Goal: Transaction & Acquisition: Purchase product/service

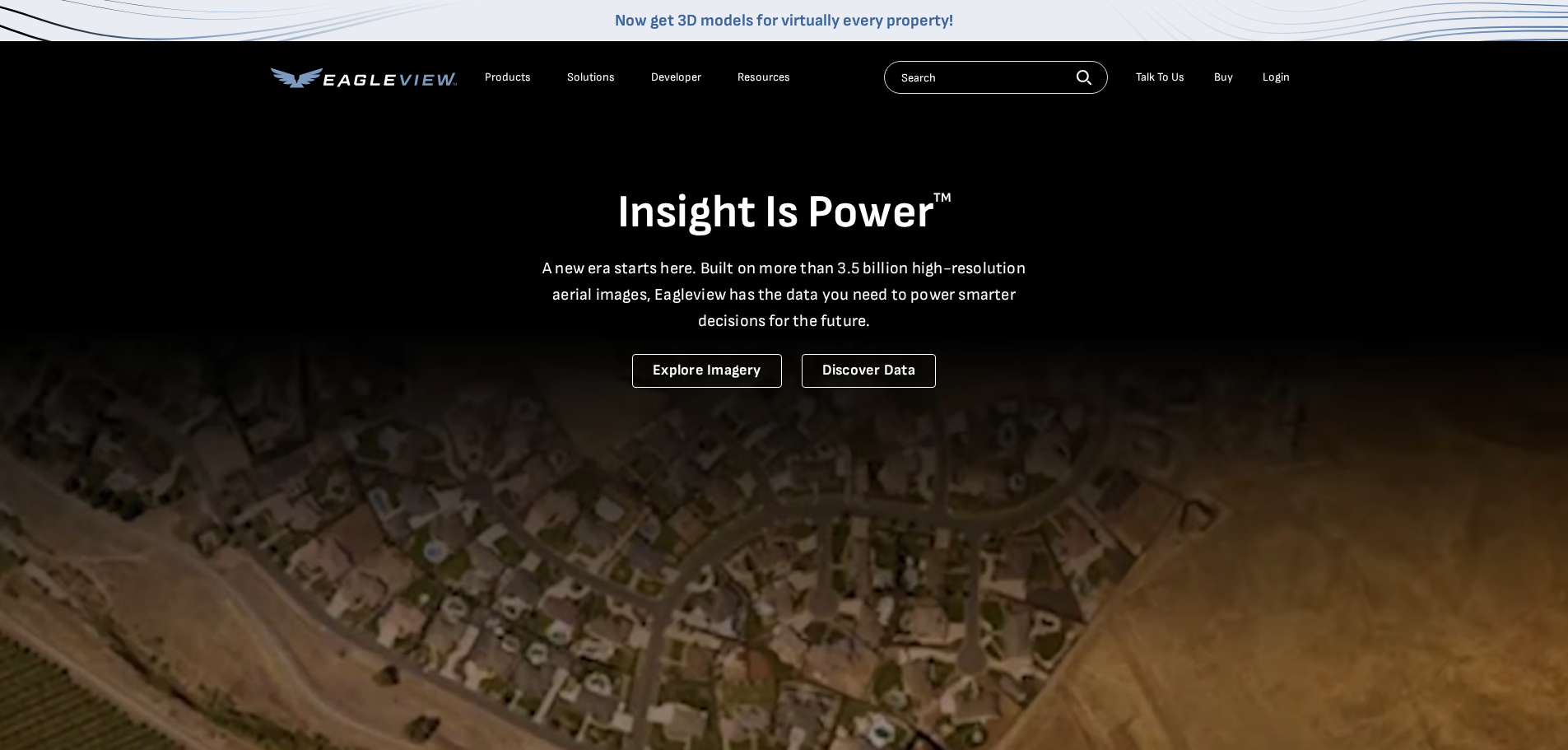
click at [1270, 66] on li "Login" at bounding box center [1275, 78] width 43 height 25
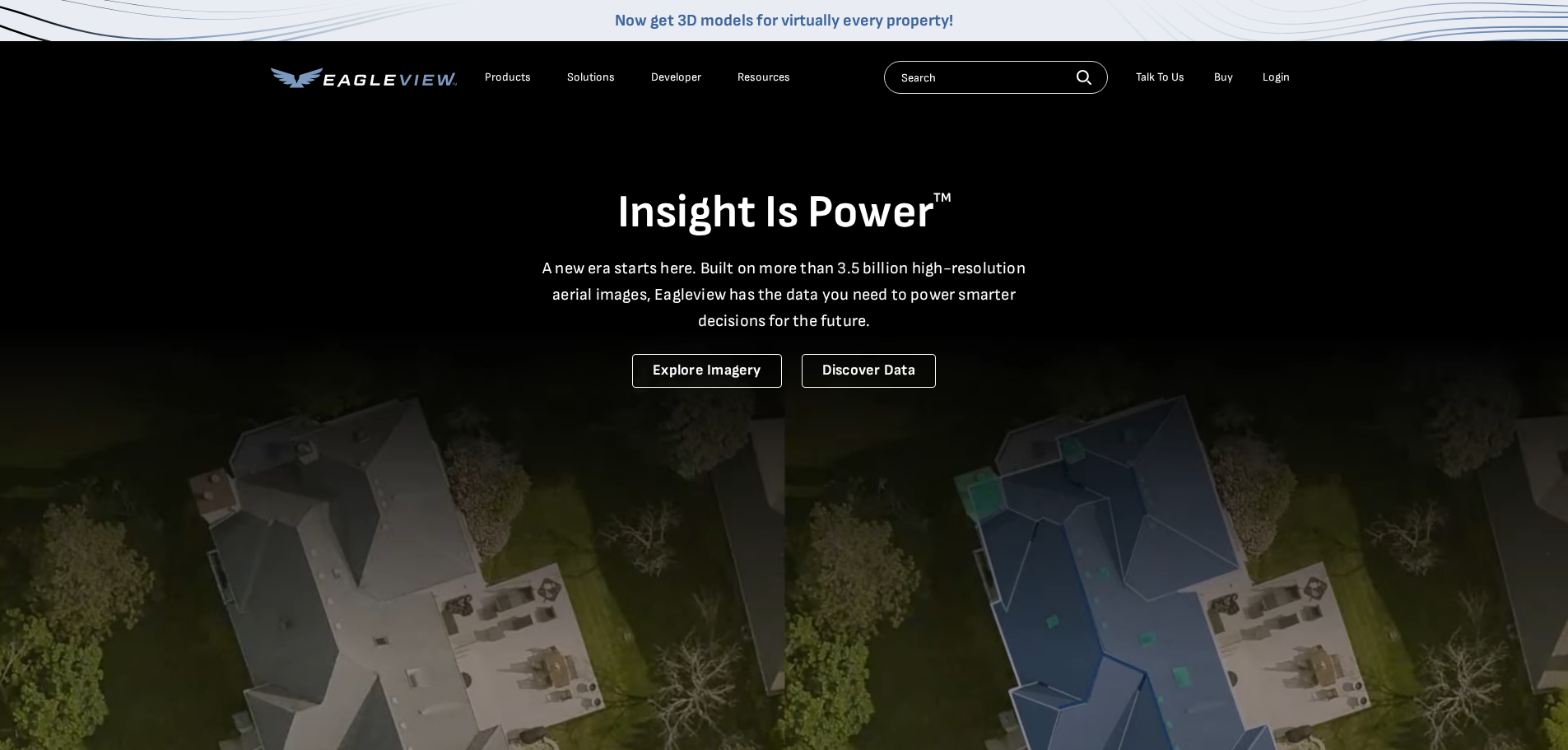
click at [1267, 74] on div "Login" at bounding box center [1276, 77] width 27 height 14
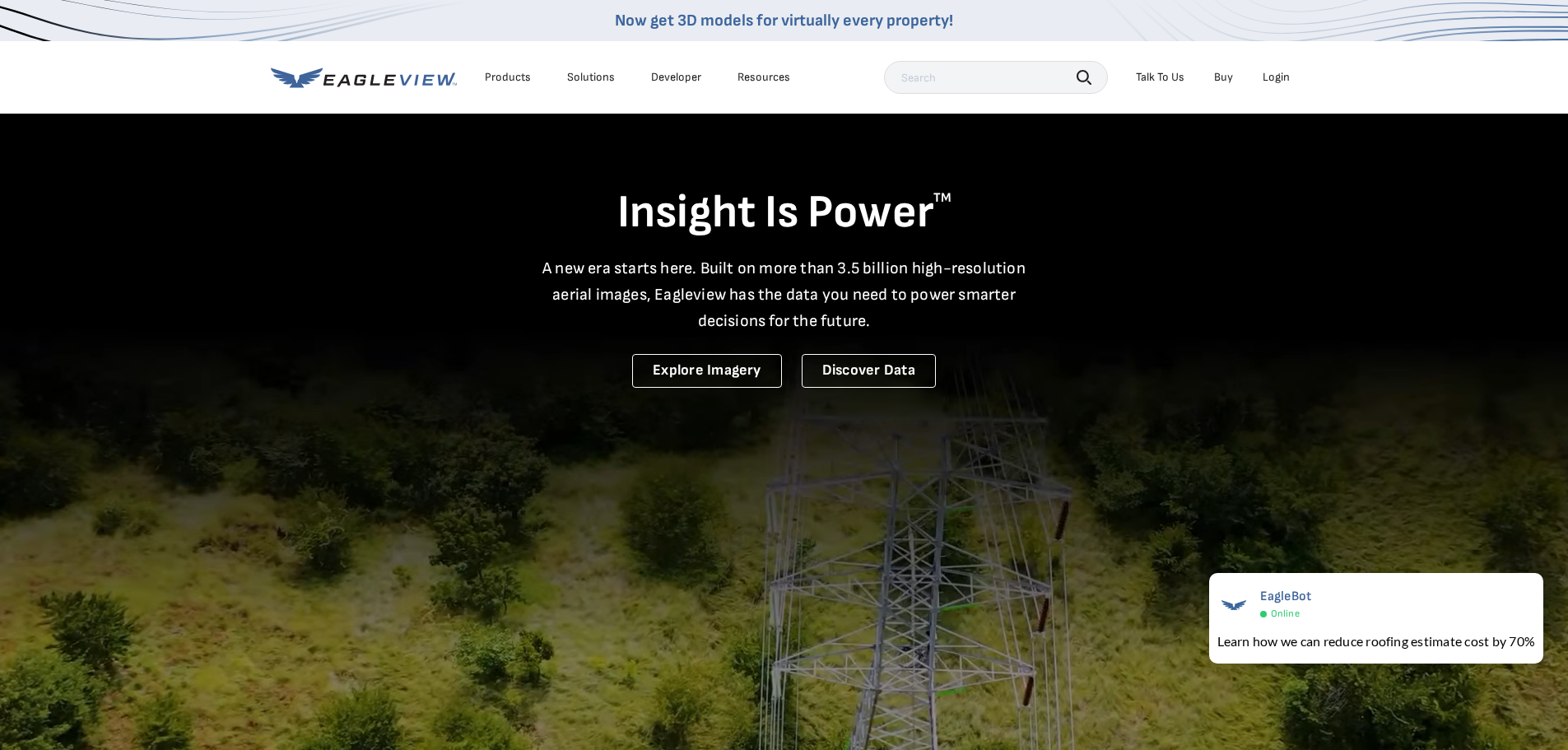
click at [1265, 77] on div "Login" at bounding box center [1276, 77] width 27 height 14
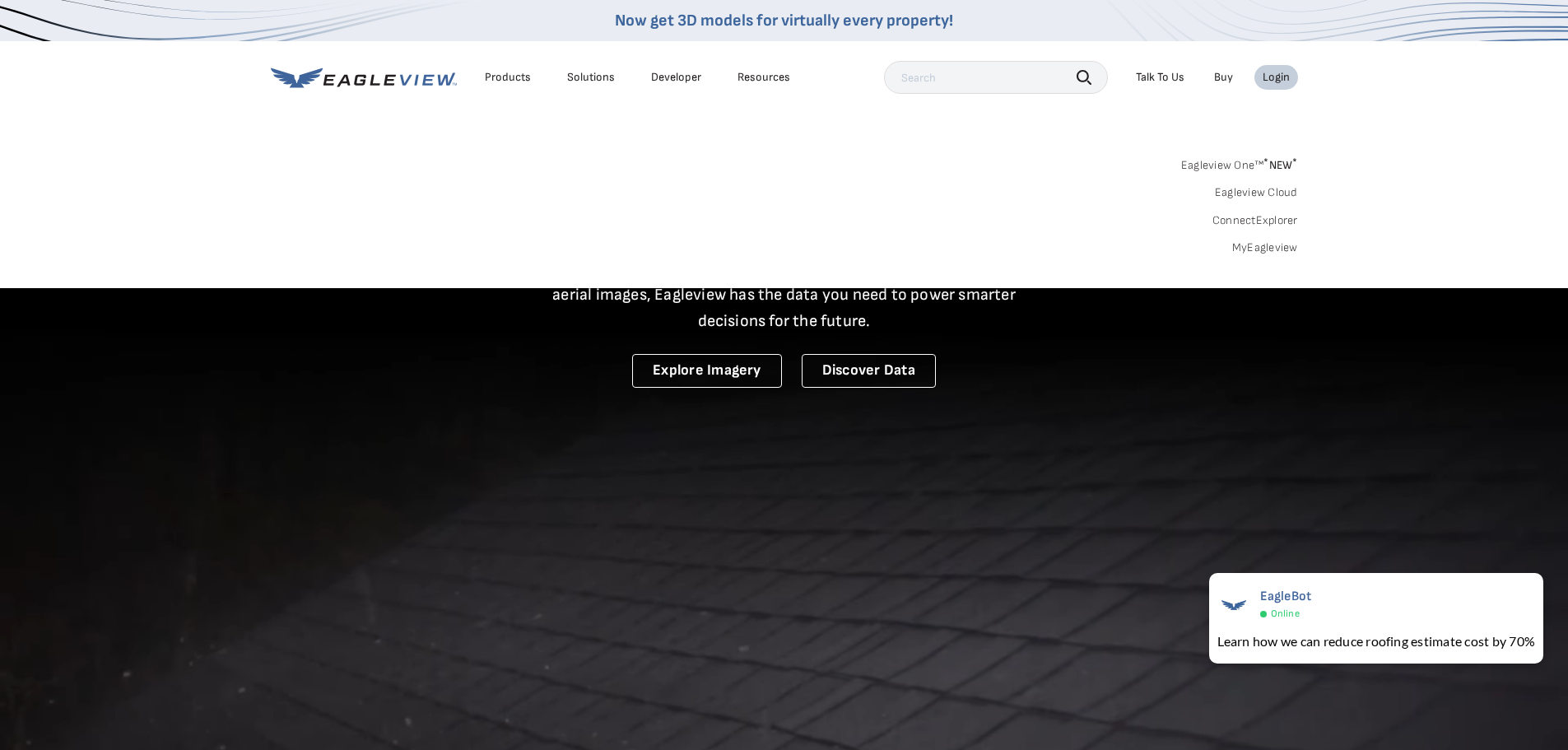
click at [1235, 246] on link "MyEagleview" at bounding box center [1265, 247] width 66 height 14
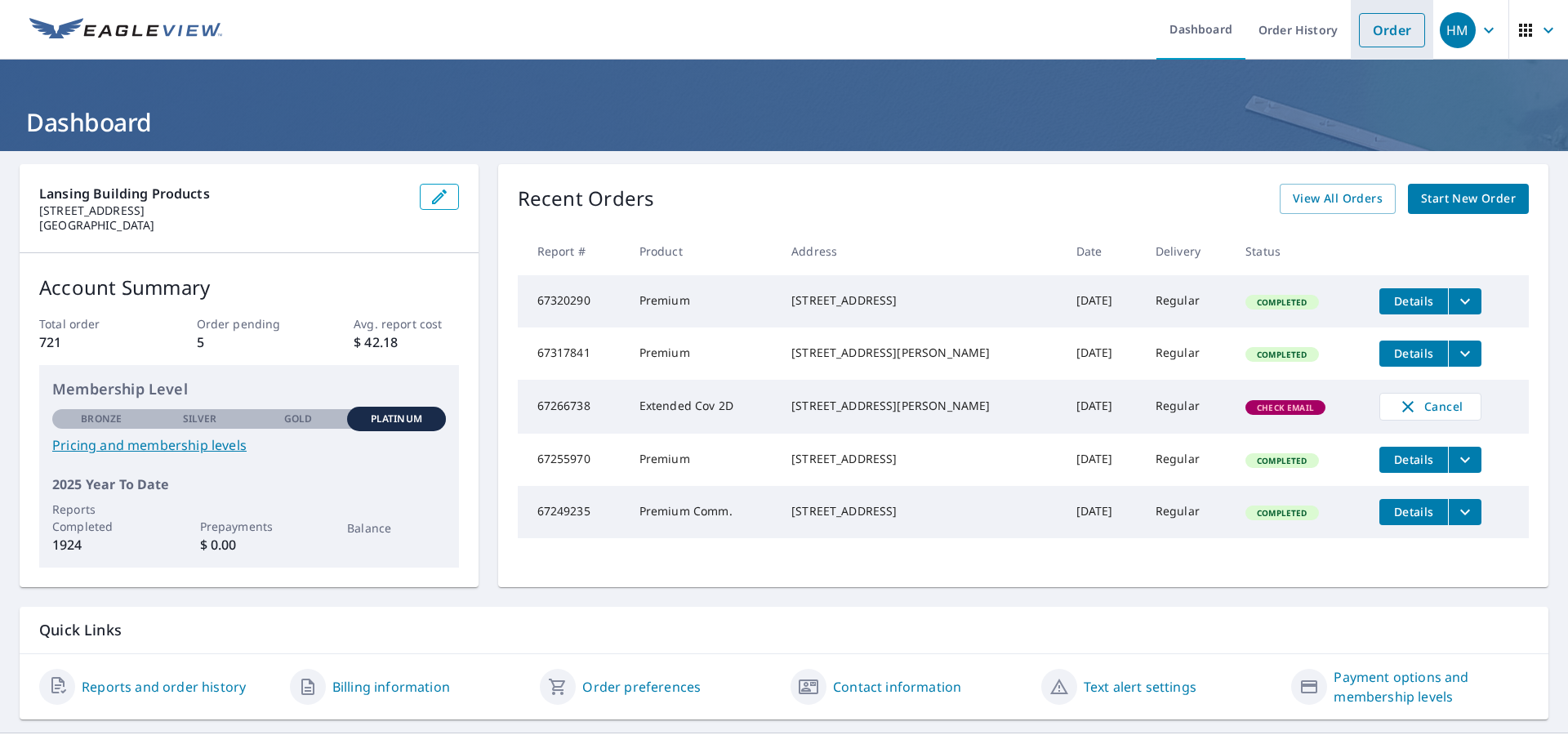
click at [1368, 34] on link "Order" at bounding box center [1391, 30] width 66 height 34
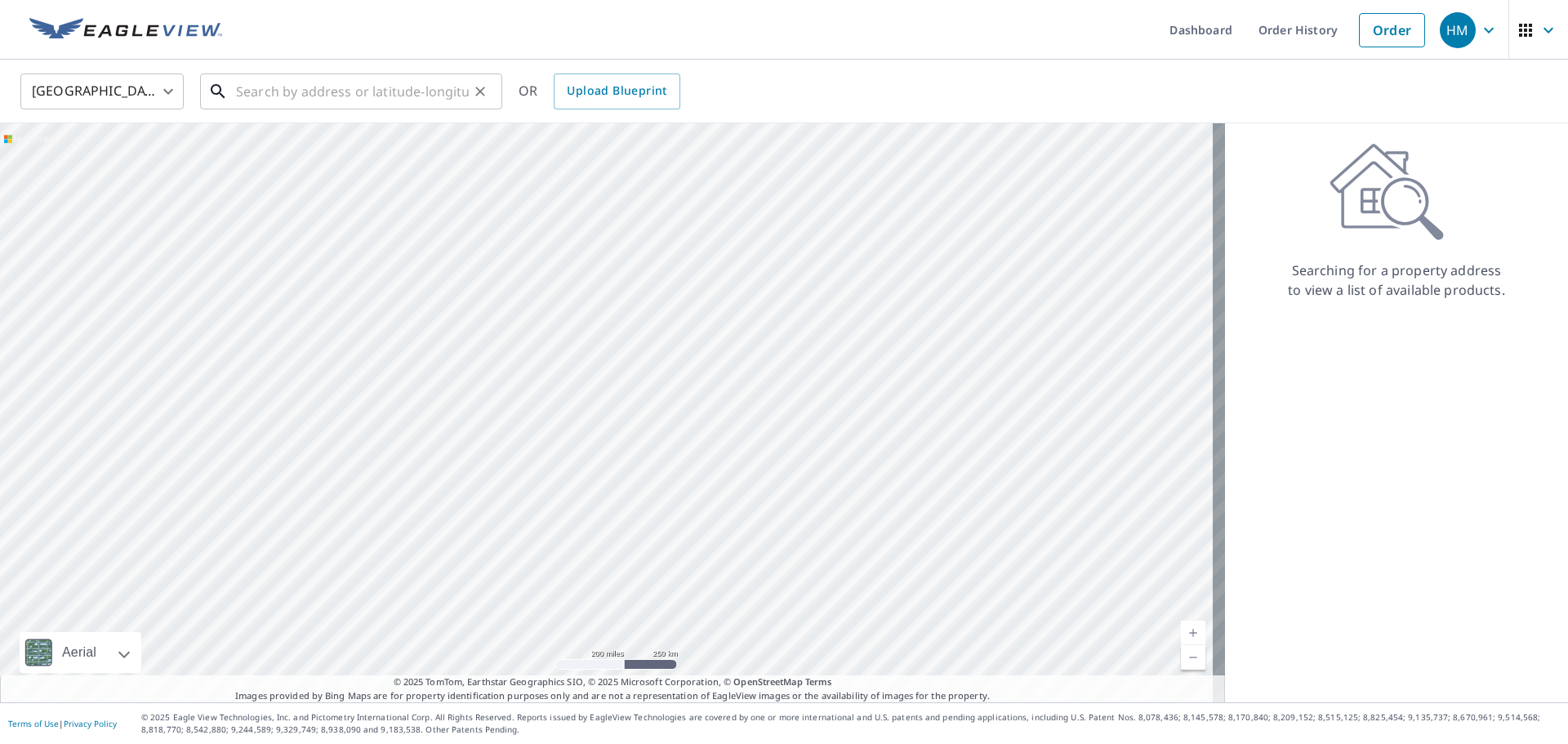
click at [265, 99] on input "text" at bounding box center [352, 91] width 232 height 46
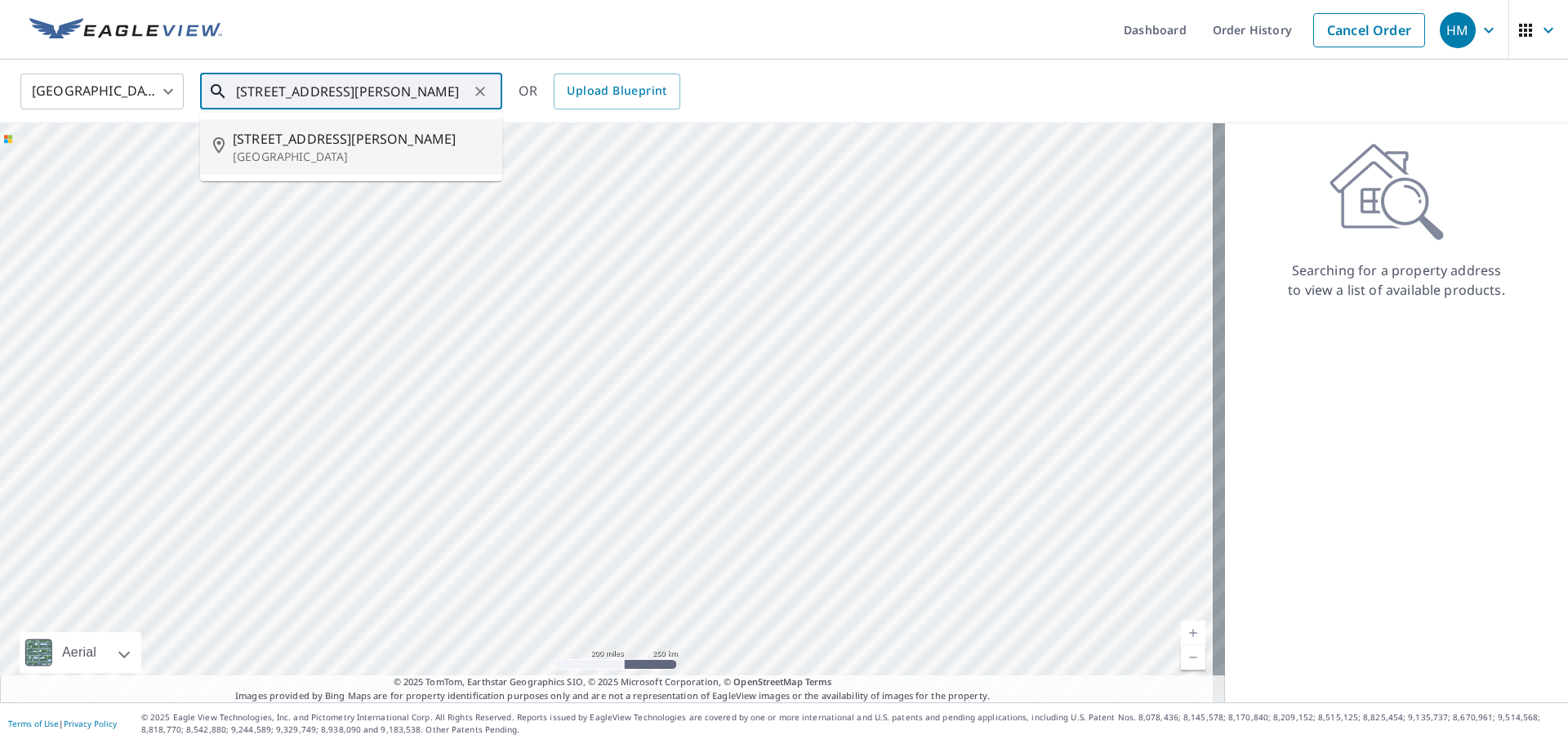
click at [264, 147] on span "132 Baldwin St" at bounding box center [360, 138] width 256 height 20
type input "132 Baldwin St Laconia, NH 03246"
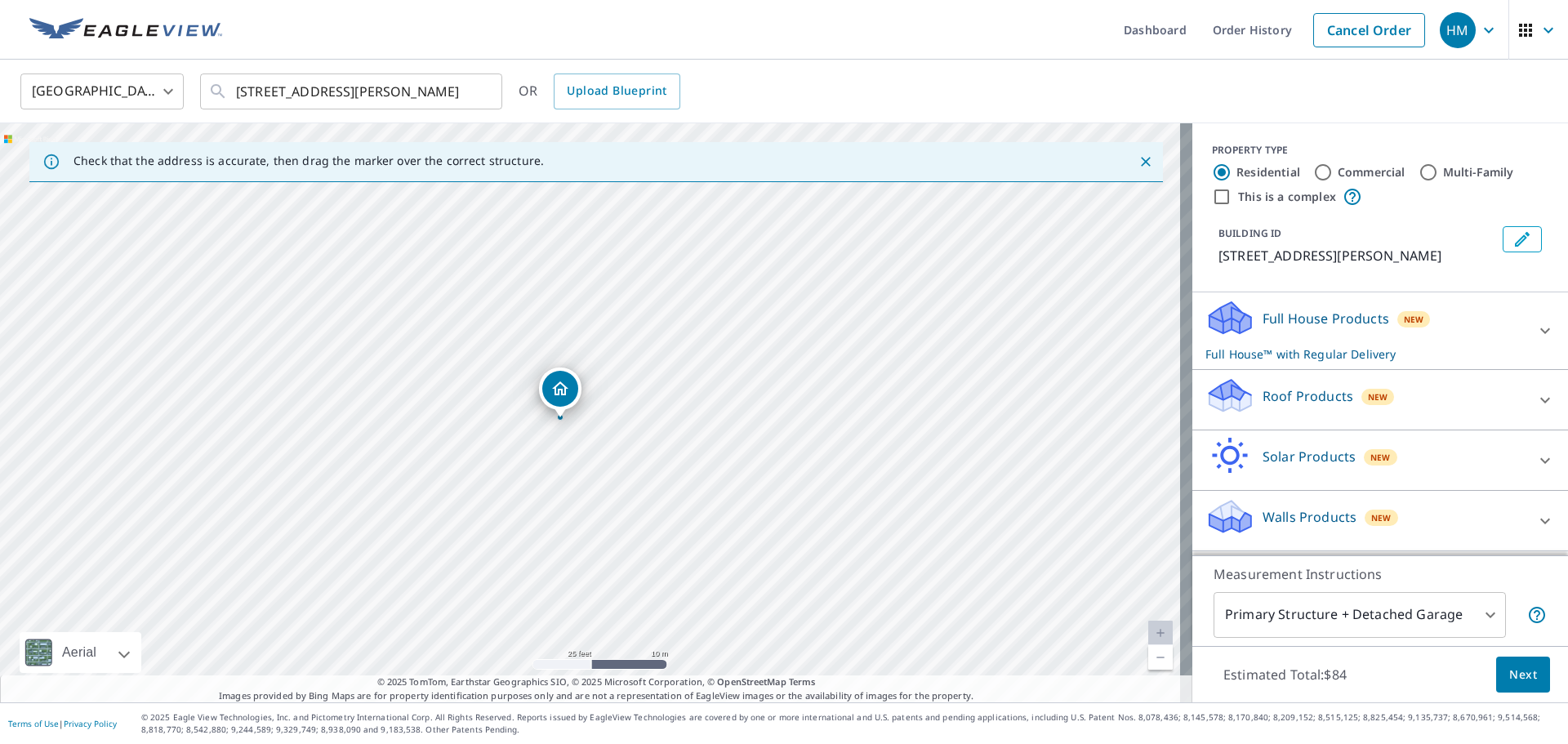
click at [1297, 385] on div "Roof Products New" at bounding box center [1365, 399] width 320 height 47
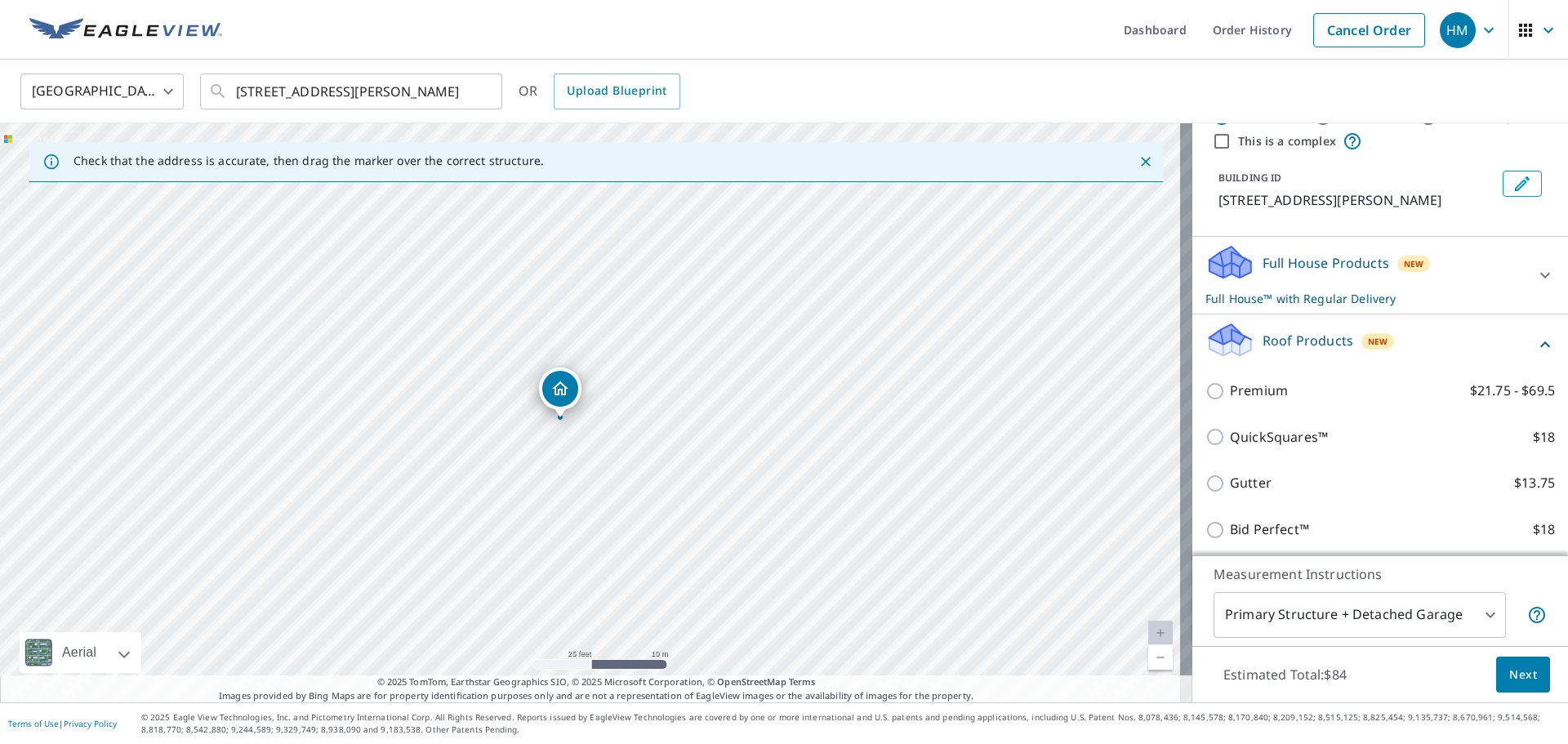
scroll to position [82, 0]
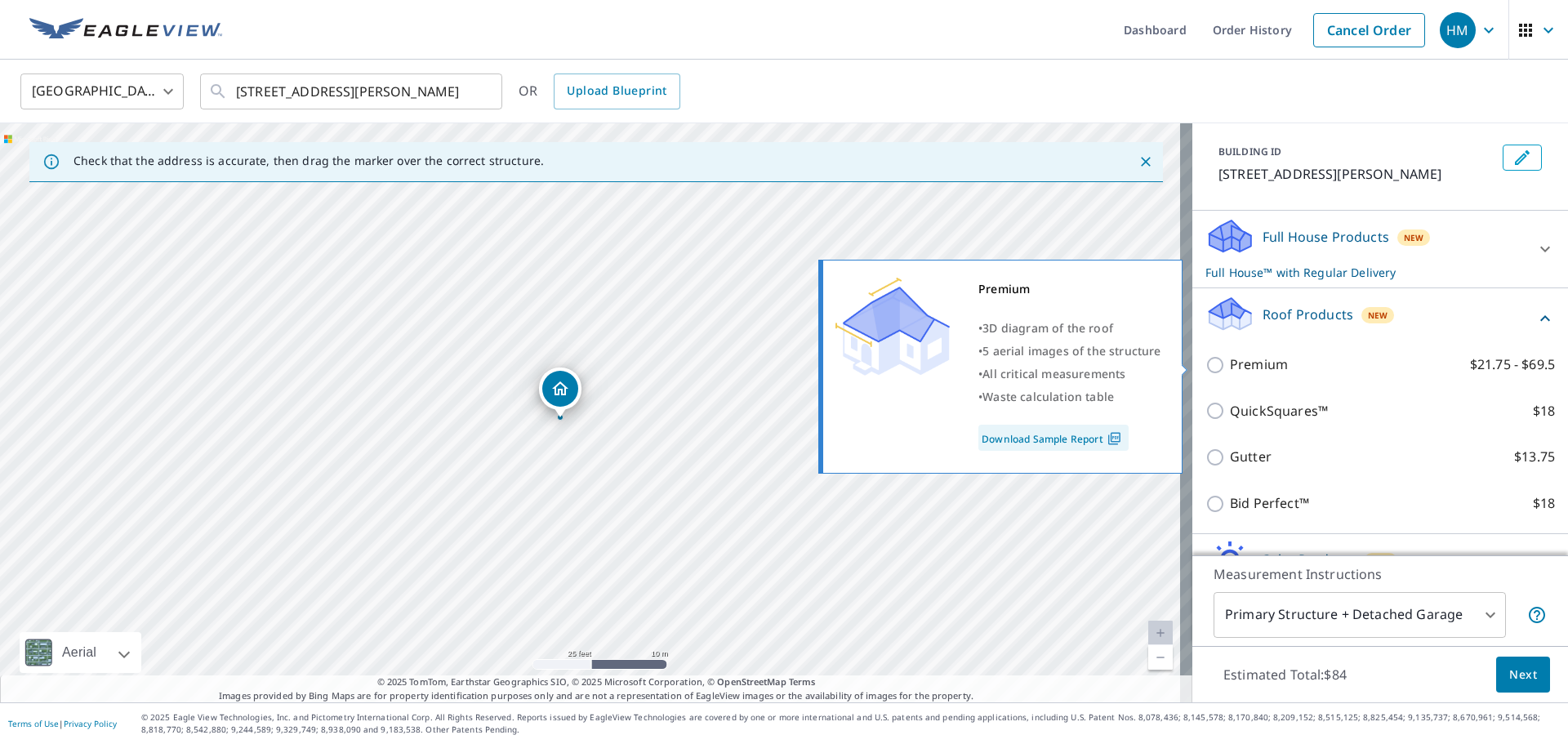
click at [1257, 354] on p "Premium" at bounding box center [1258, 364] width 58 height 20
click at [1230, 355] on input "Premium $21.75 - $69.5" at bounding box center [1217, 365] width 25 height 20
checkbox input "true"
checkbox input "false"
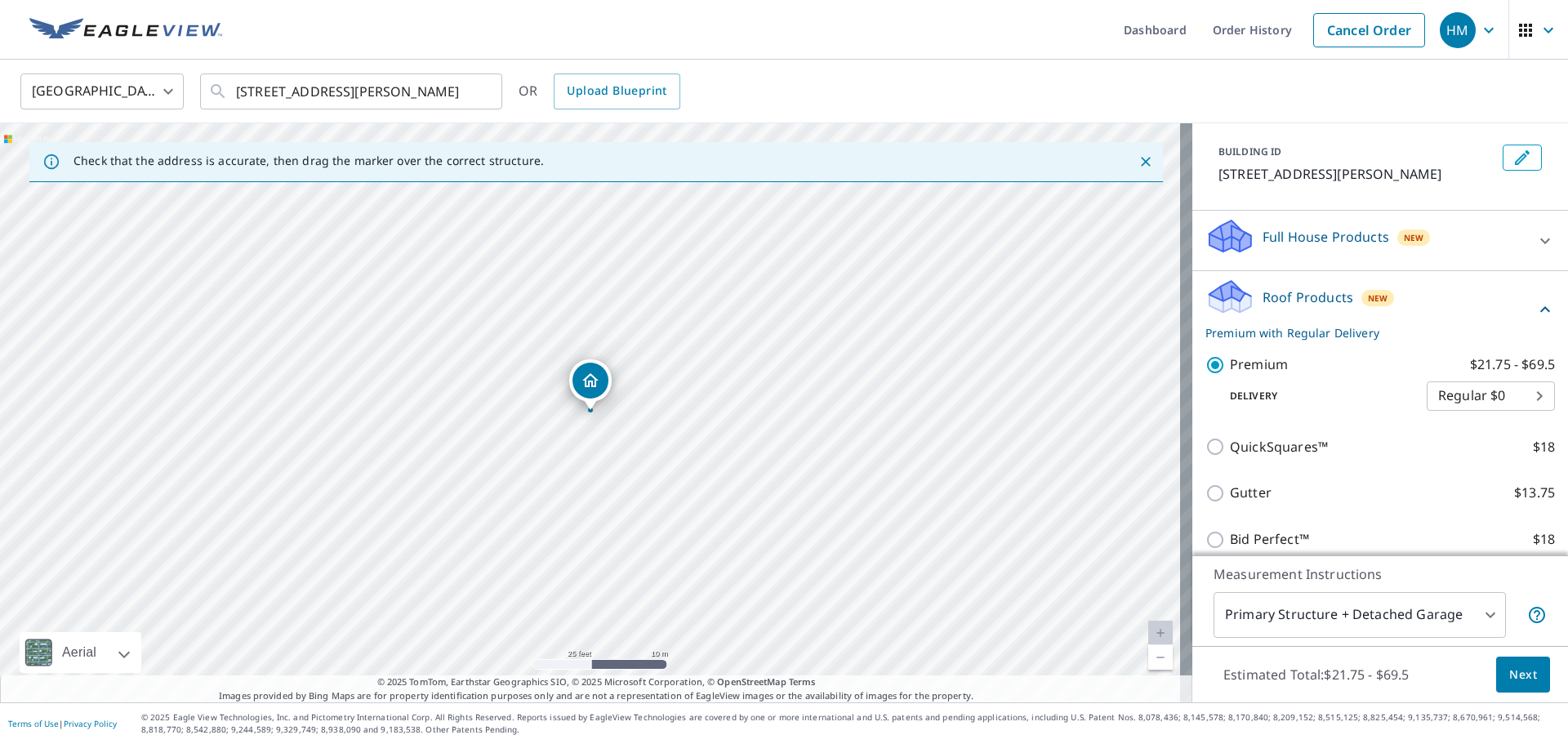
scroll to position [163, 0]
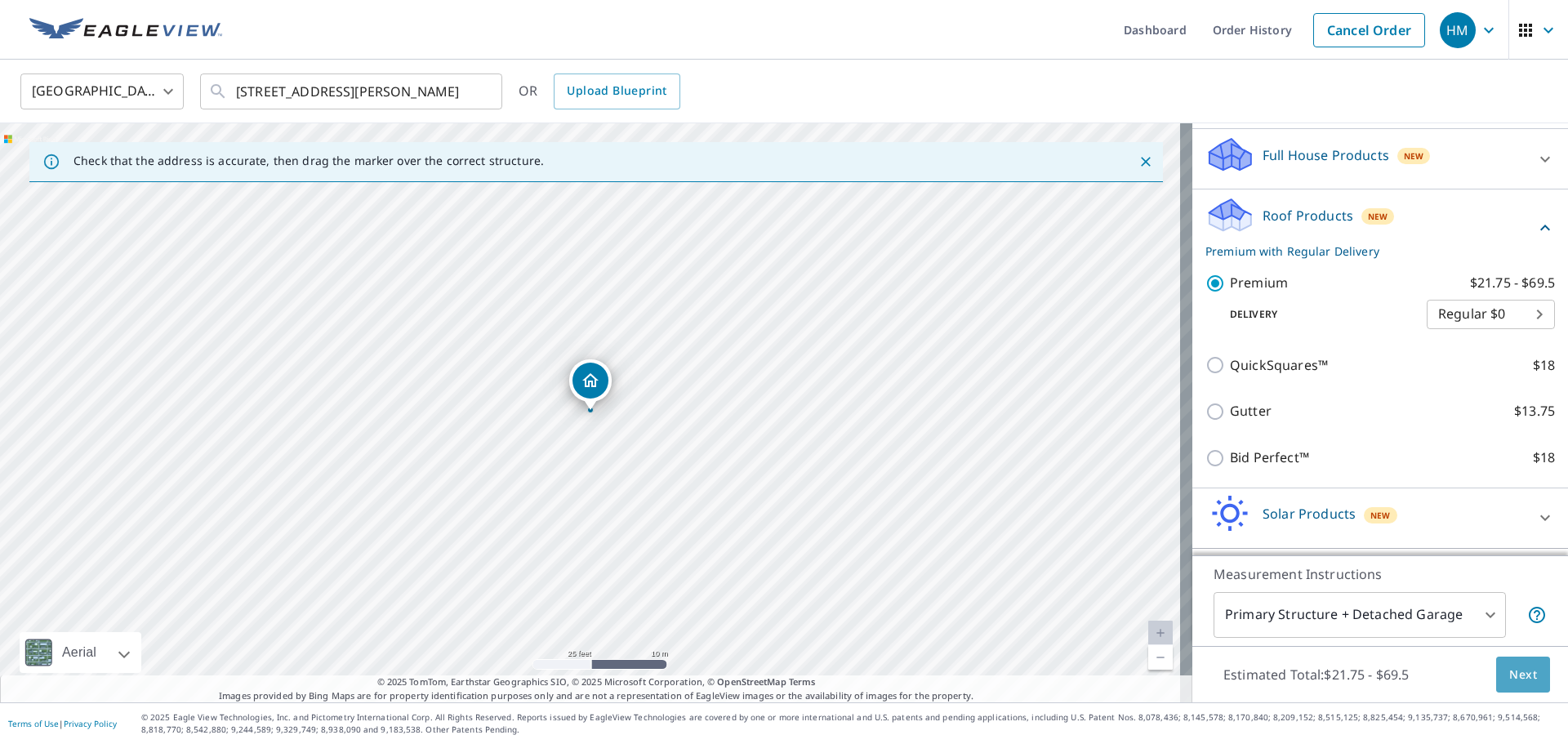
click at [1496, 673] on button "Next" at bounding box center [1522, 674] width 54 height 37
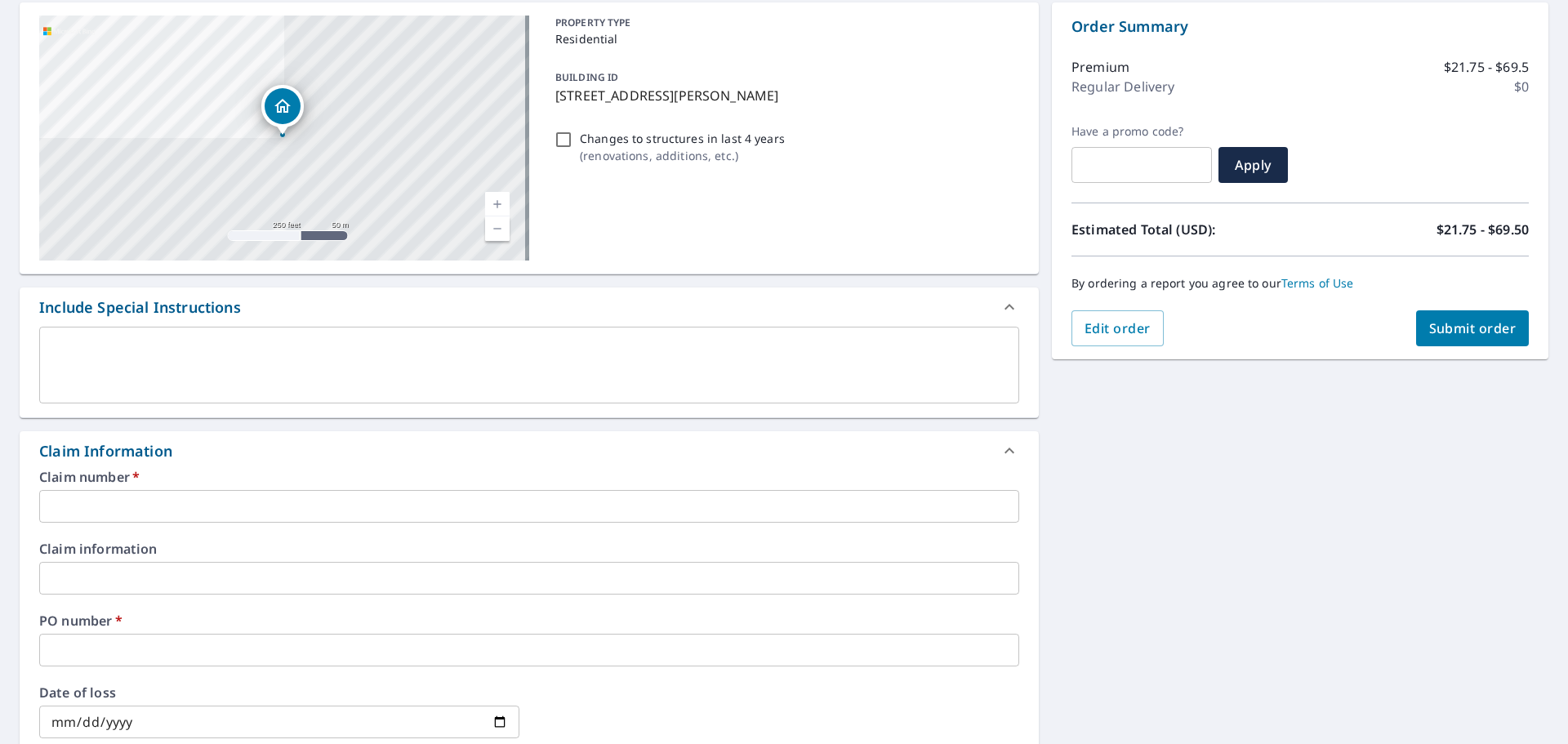
scroll to position [163, 0]
click at [134, 494] on input "text" at bounding box center [529, 505] width 980 height 32
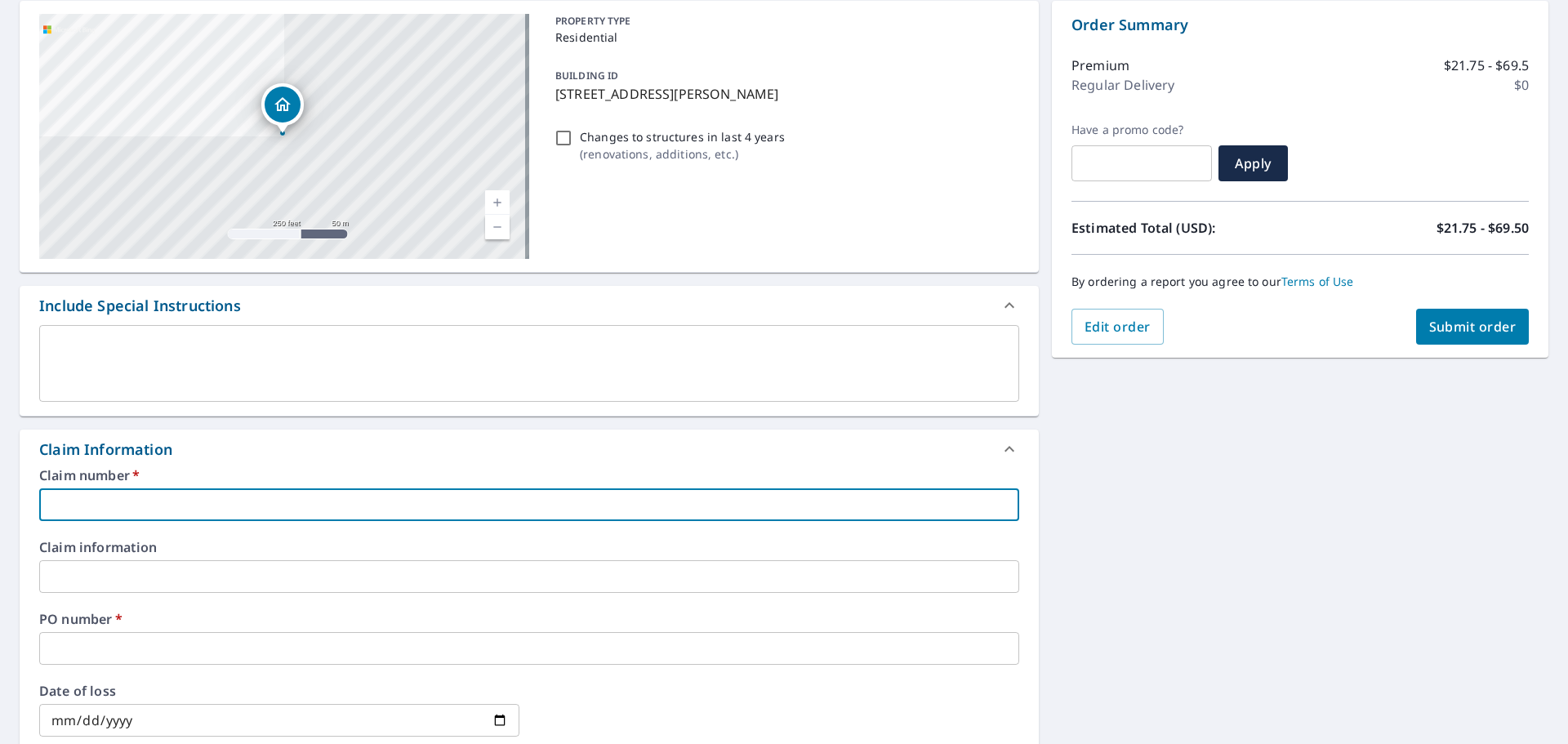
click at [176, 492] on input "text" at bounding box center [529, 505] width 980 height 32
type input "1043637 French Home Improvements"
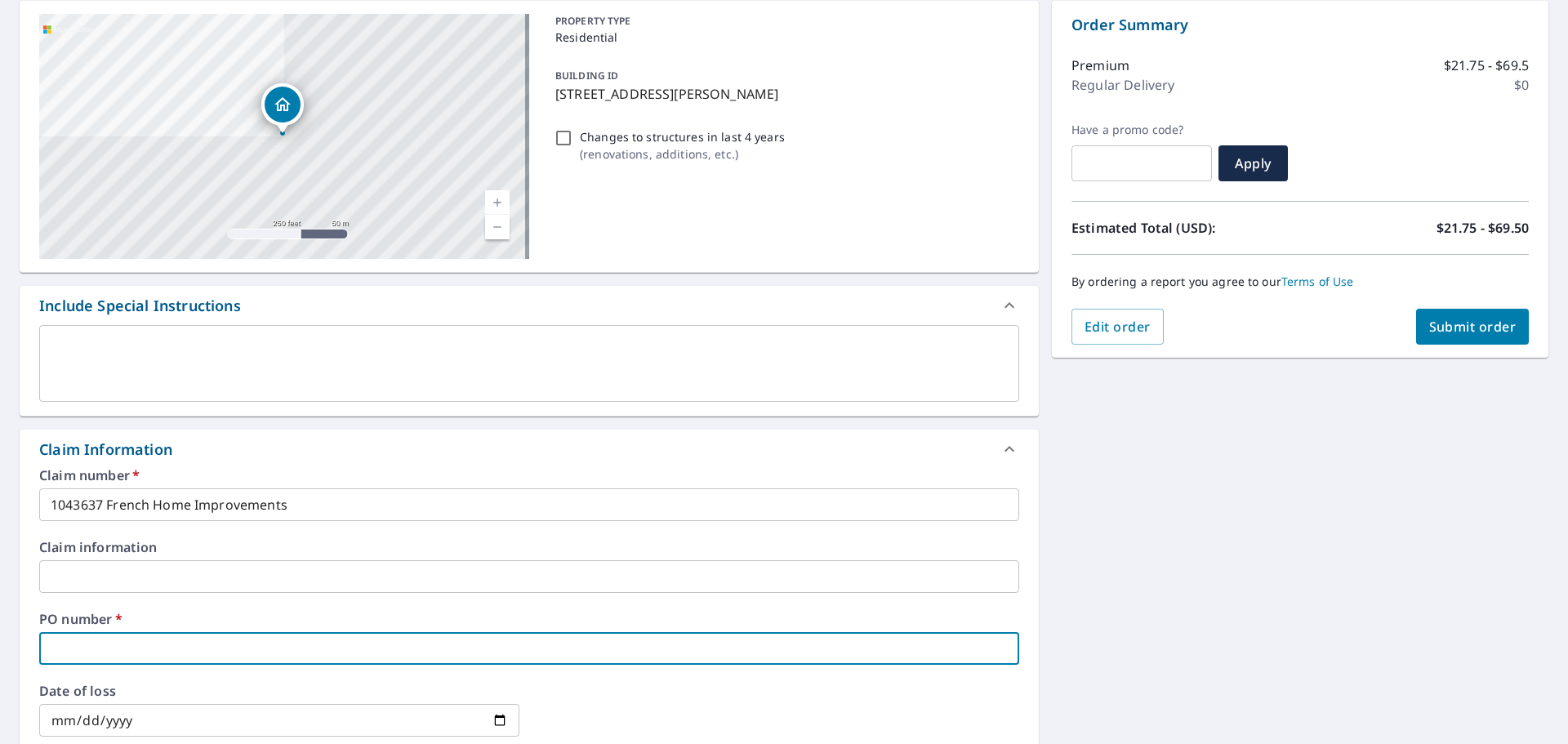
click at [173, 635] on input "text" at bounding box center [529, 648] width 980 height 32
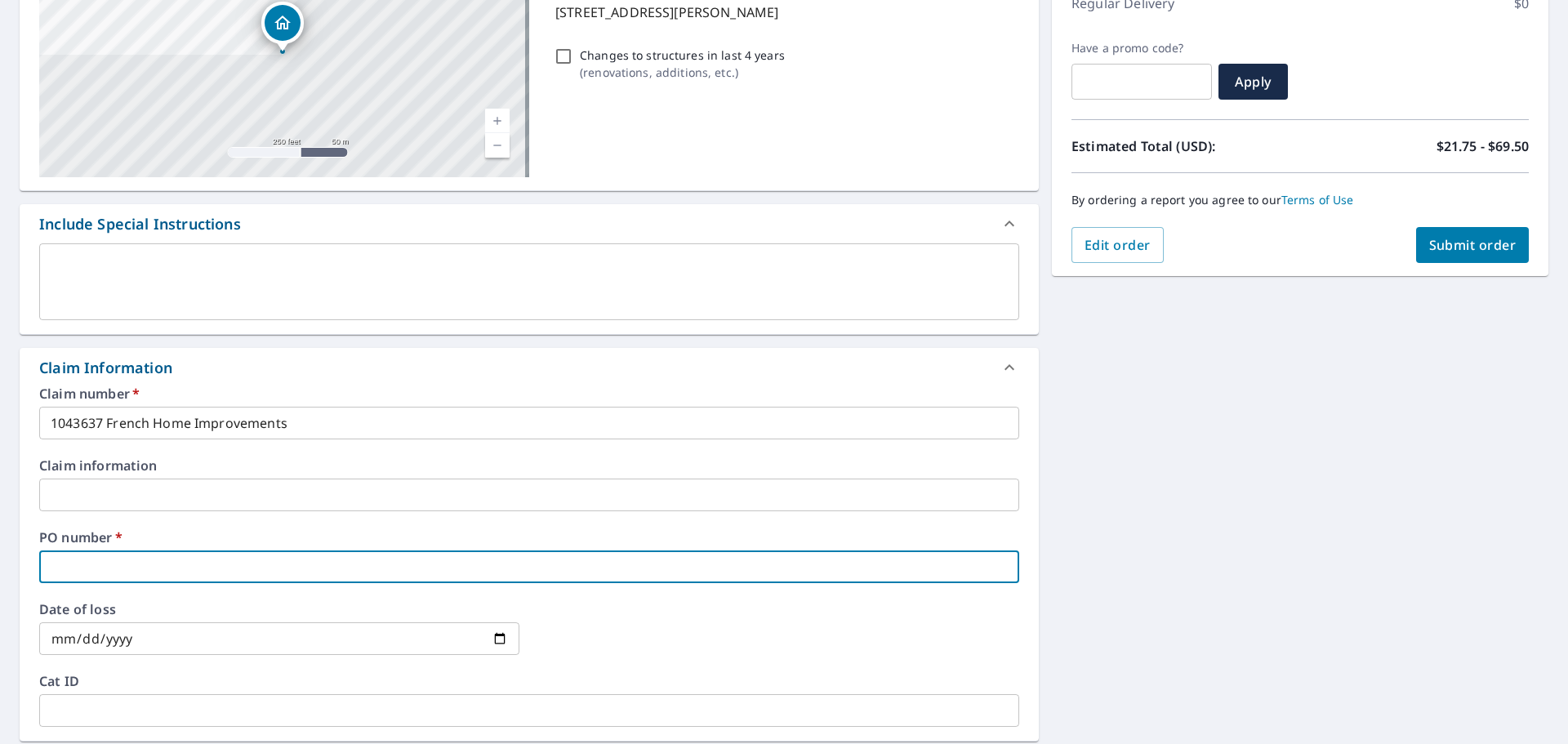
type input "Michael Fragola"
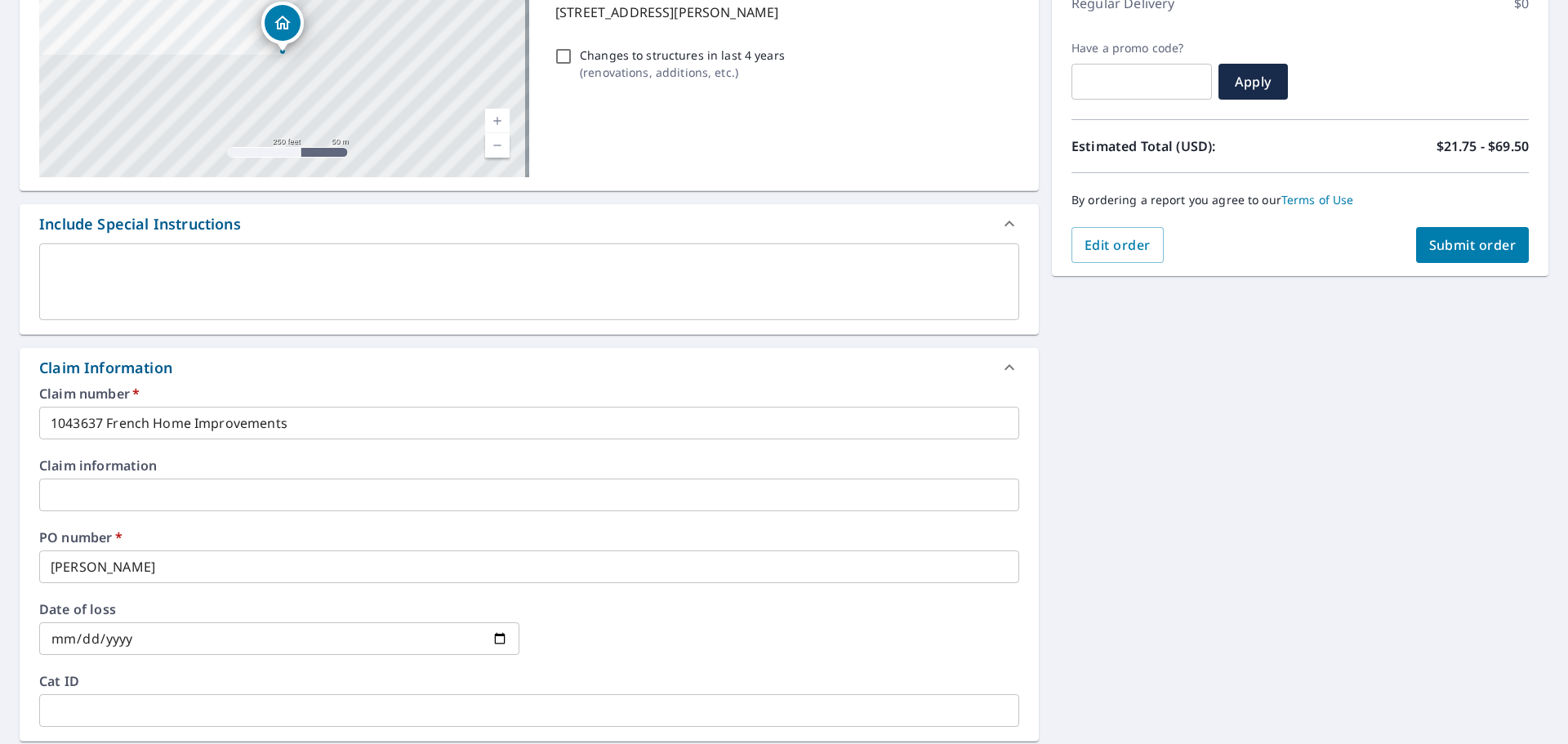
click at [567, 523] on div "Claim number   * 1043637 French Home Improvements ​ Claim information ​ PO numb…" at bounding box center [530, 563] width 1019 height 353
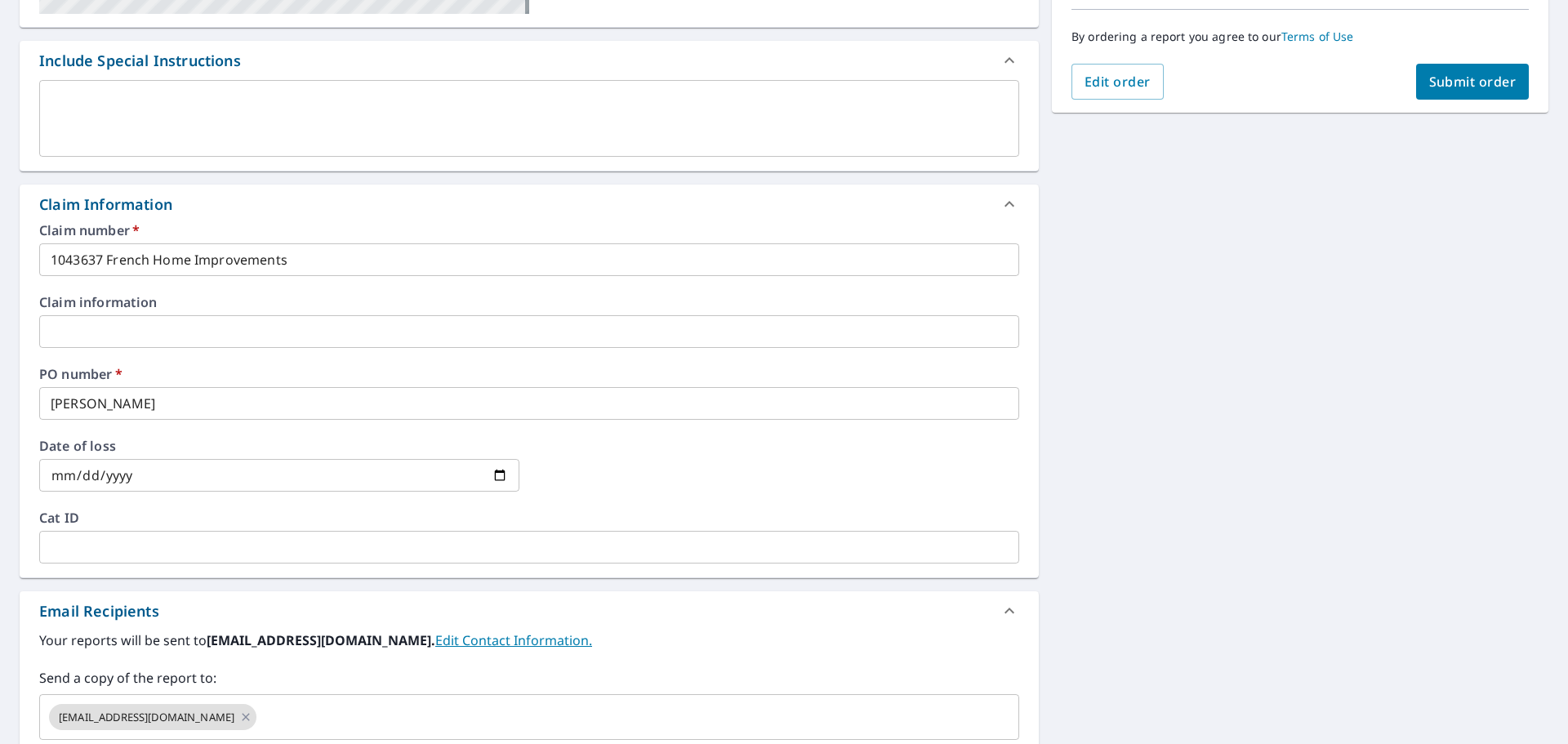
scroll to position [647, 0]
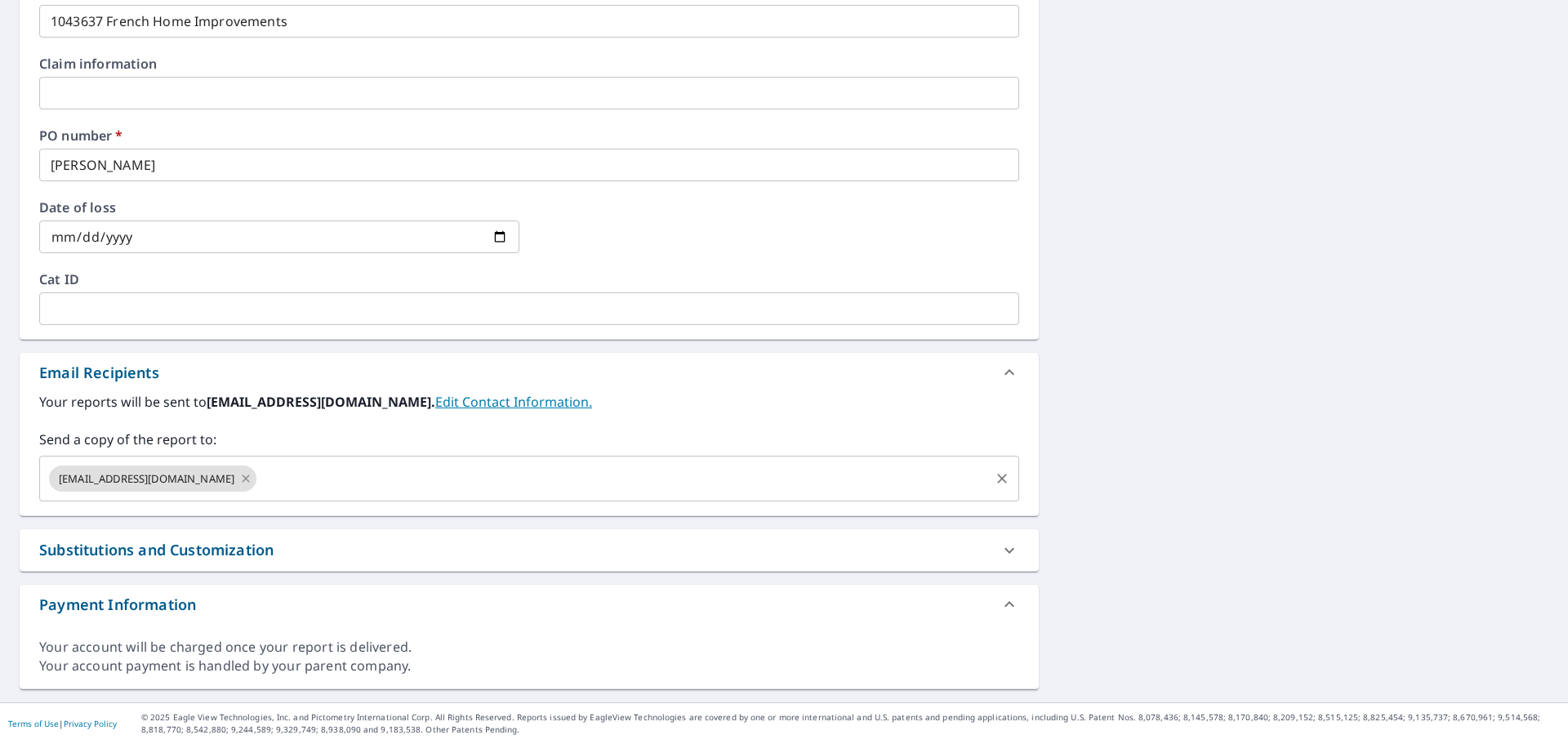
click at [239, 478] on icon at bounding box center [246, 478] width 13 height 18
click at [197, 478] on input "text" at bounding box center [516, 478] width 940 height 31
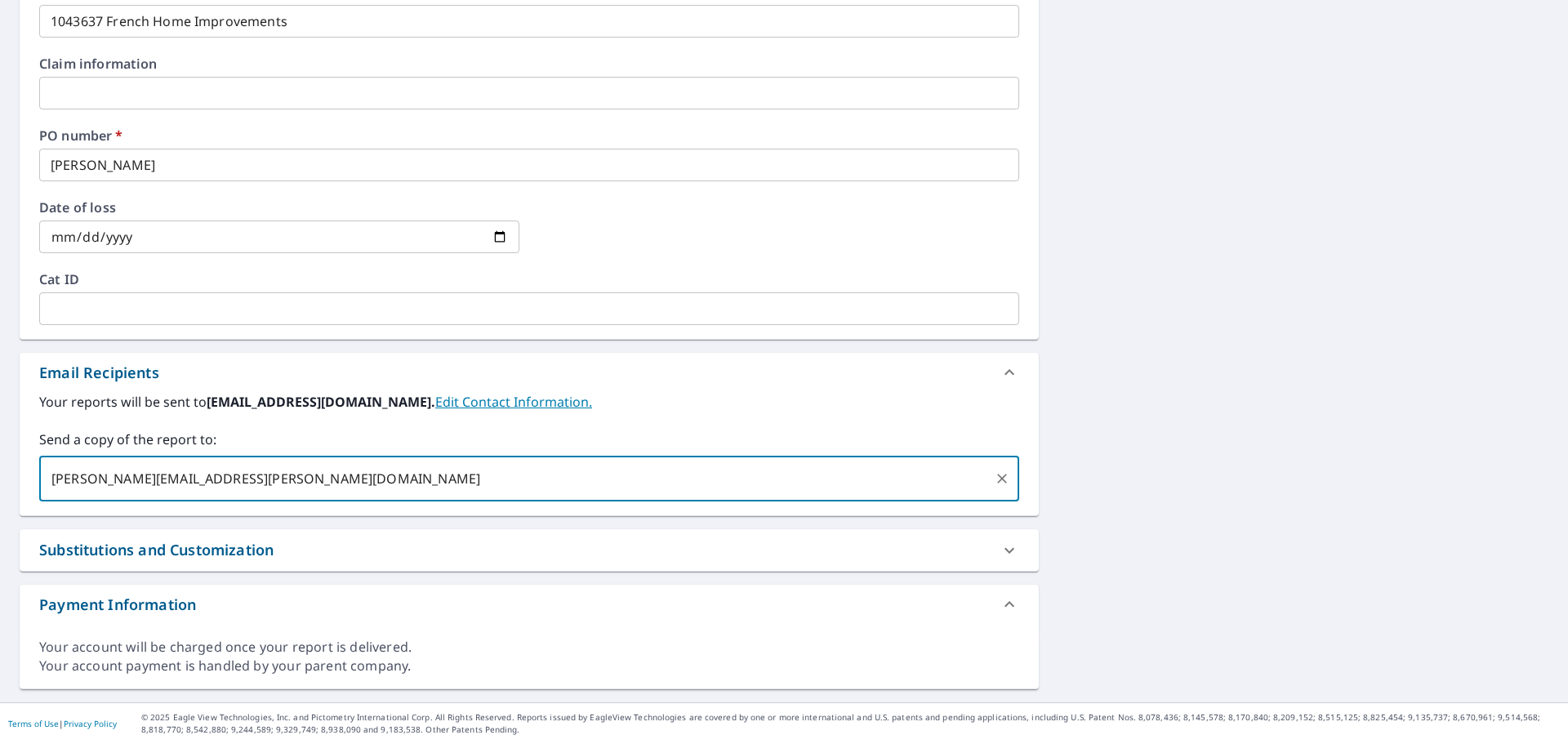
type input "mike.fragola@lansingbp.com"
click at [1199, 361] on div "132 Baldwin St Laconia, NH 03246 Aerial Road A standard road map Aerial A detai…" at bounding box center [784, 103] width 1568 height 1197
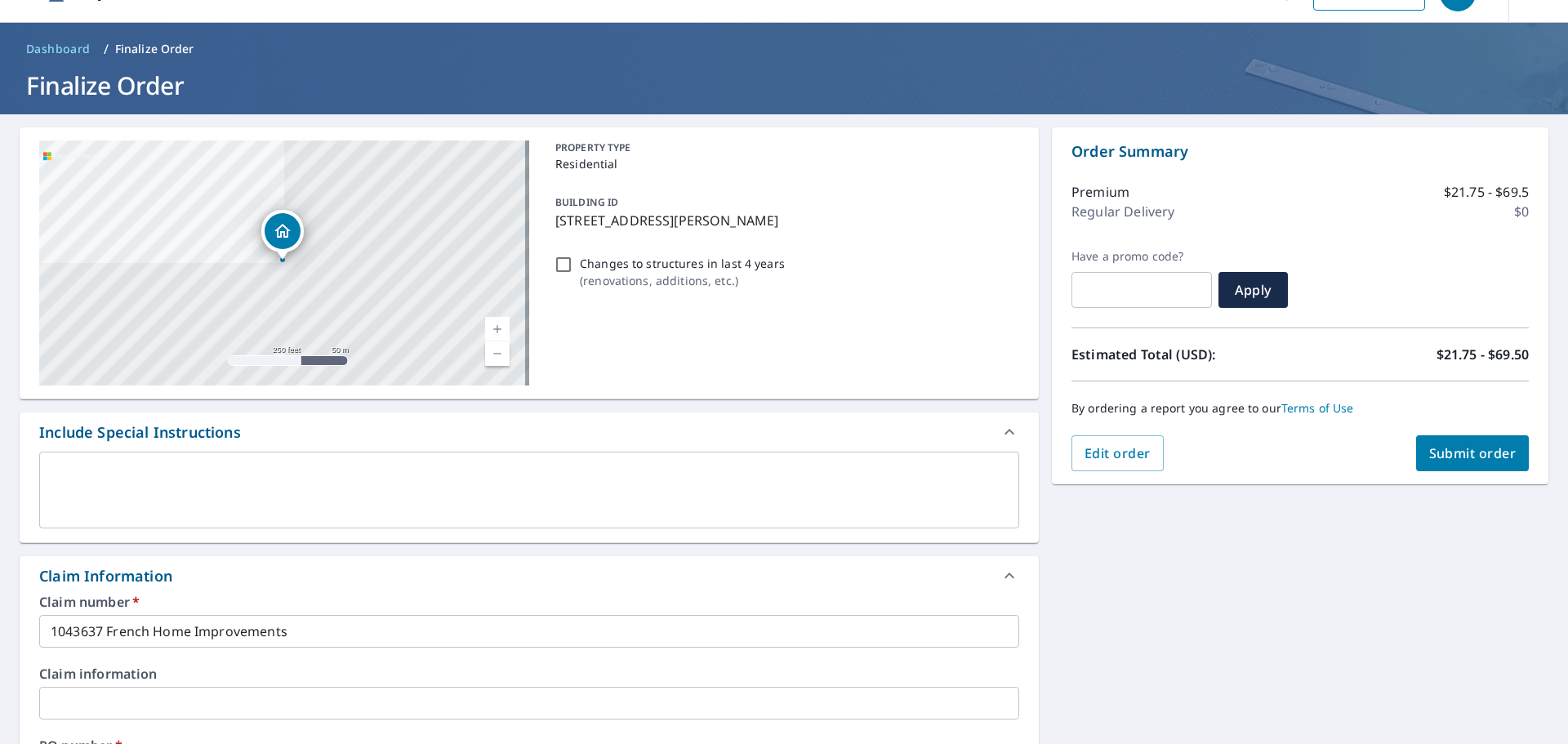
scroll to position [0, 0]
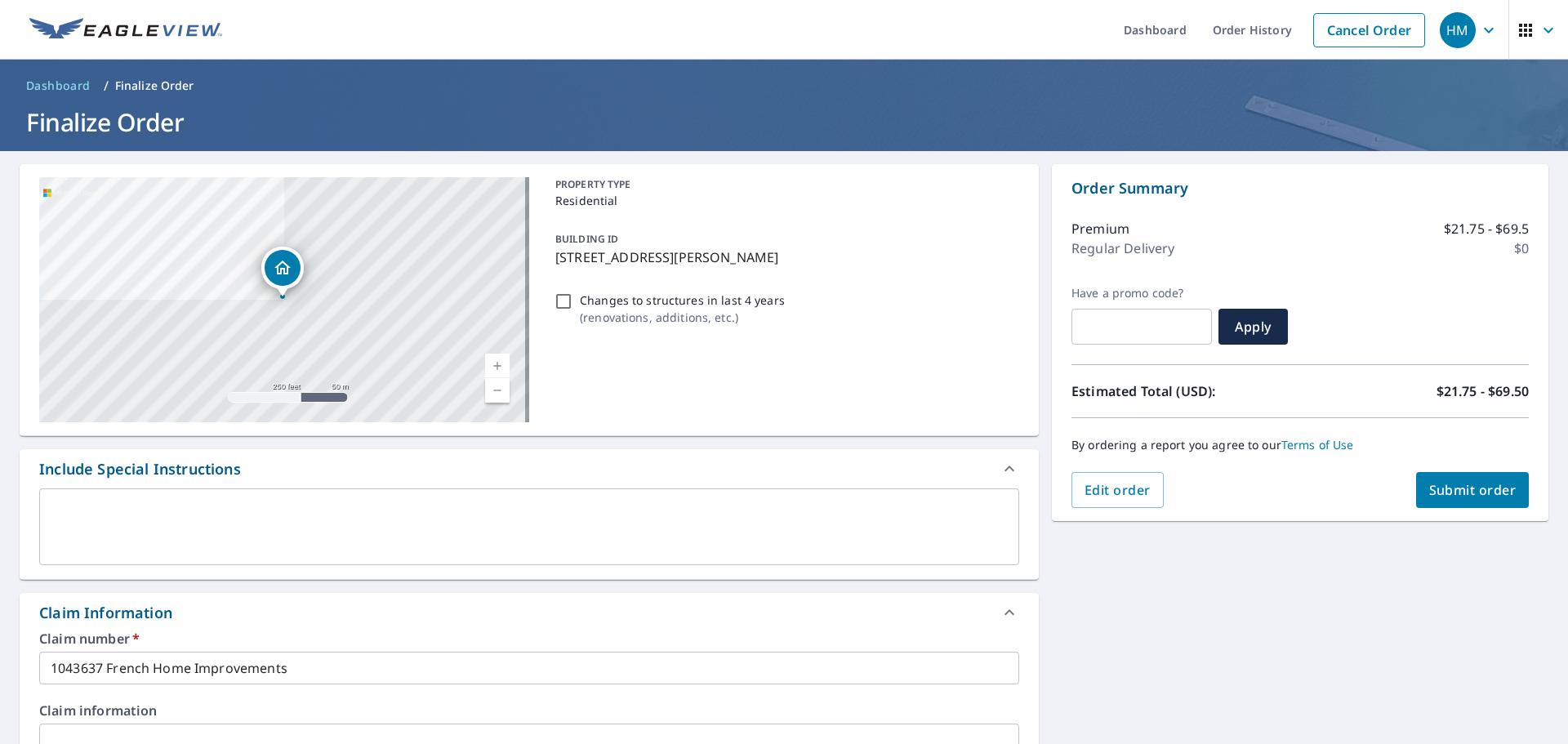
click at [1478, 491] on span "Submit order" at bounding box center [1473, 490] width 88 height 18
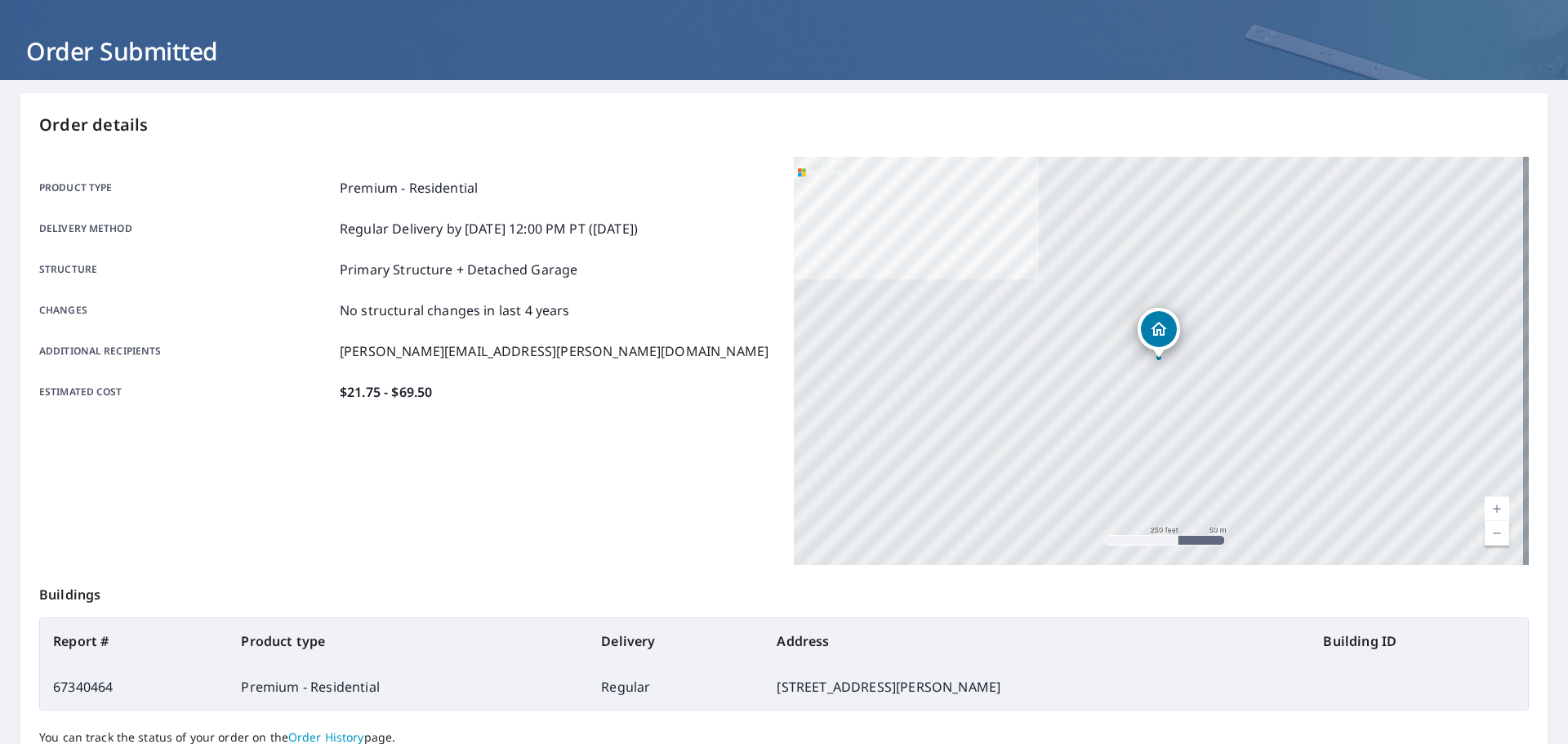
scroll to position [163, 0]
